Goal: Information Seeking & Learning: Learn about a topic

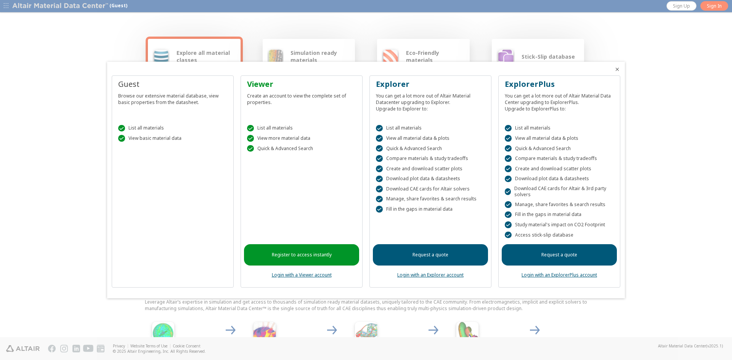
click at [617, 68] on icon "Close" at bounding box center [617, 69] width 6 height 6
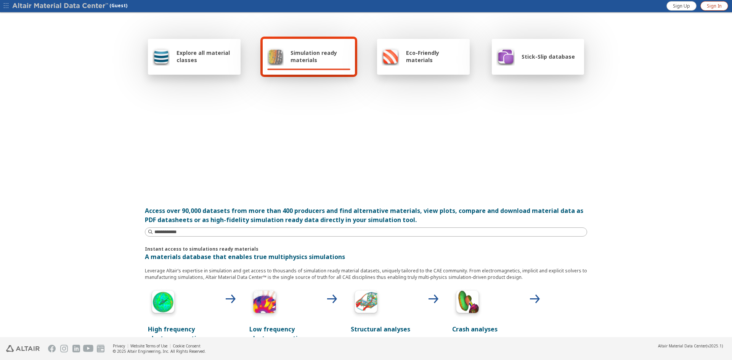
click at [714, 8] on span "Sign In" at bounding box center [714, 6] width 15 height 6
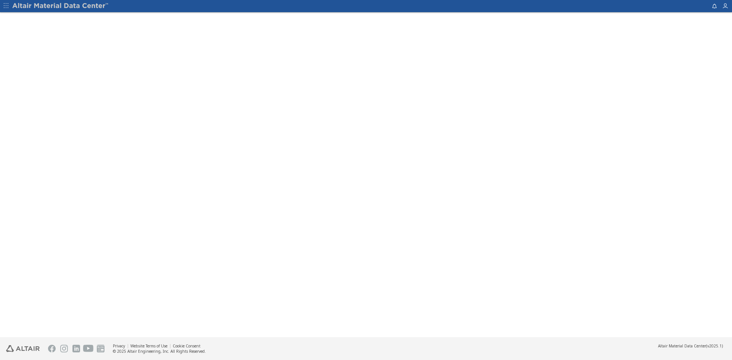
click at [9, 4] on span "button" at bounding box center [6, 6] width 8 height 12
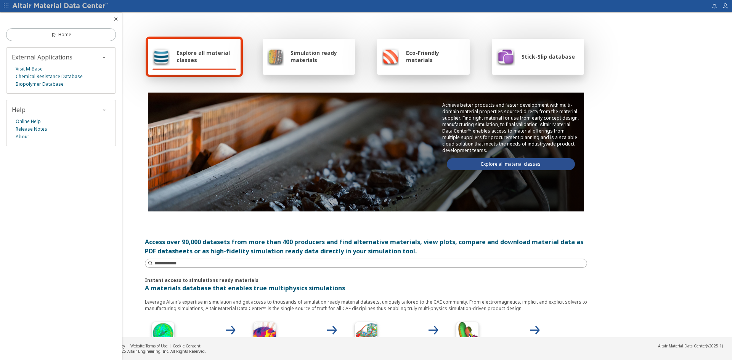
click at [200, 61] on span "Explore all material classes" at bounding box center [206, 56] width 59 height 14
click at [514, 166] on link "Explore all material classes" at bounding box center [511, 164] width 128 height 12
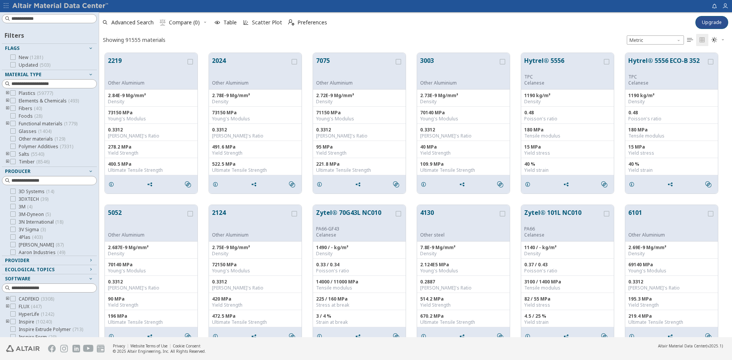
click at [8, 94] on icon "toogle group" at bounding box center [7, 93] width 5 height 6
click at [18, 101] on icon "toogle group" at bounding box center [18, 101] width 5 height 6
click at [6, 101] on icon "toogle group" at bounding box center [7, 103] width 5 height 6
